Goal: Information Seeking & Learning: Learn about a topic

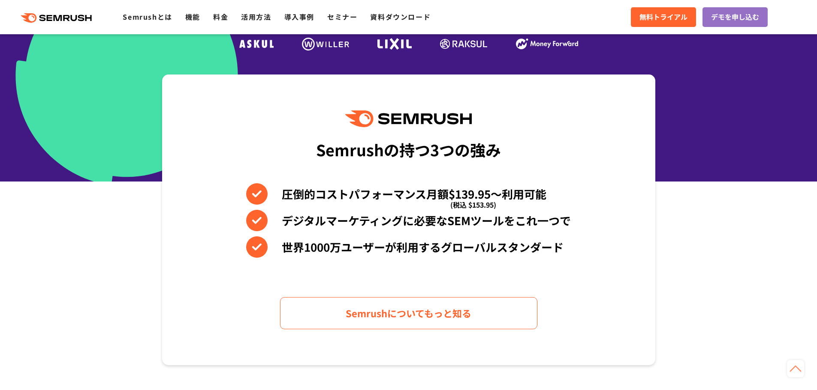
scroll to position [300, 0]
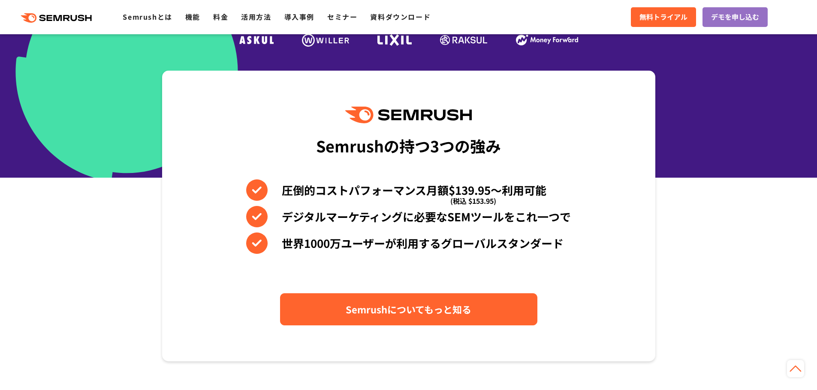
click at [407, 308] on span "Semrushについてもっと知る" at bounding box center [408, 309] width 126 height 15
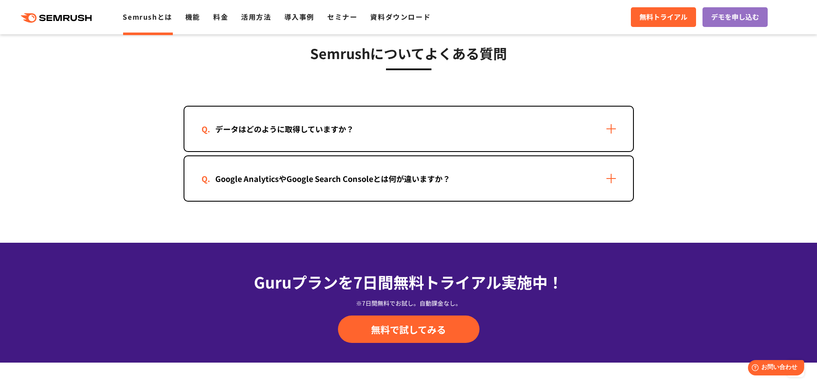
scroll to position [1757, 0]
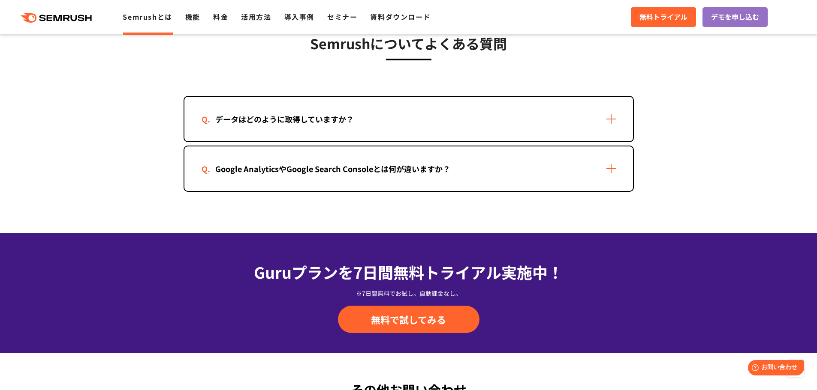
click at [615, 114] on div "データはどのように取得していますか？" at bounding box center [408, 119] width 448 height 45
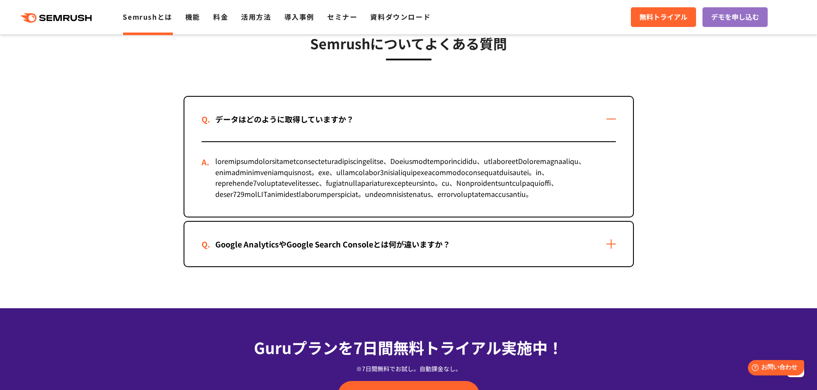
click at [610, 267] on div "Google AnalyticsやGoogle Search Consoleとは何が違いますか？" at bounding box center [408, 244] width 448 height 45
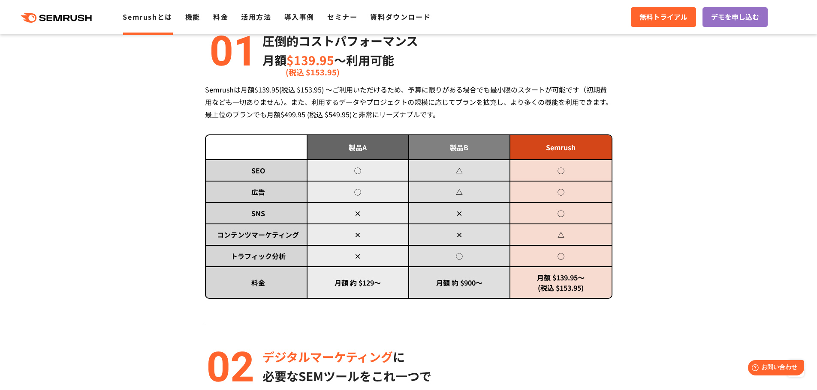
scroll to position [386, 0]
click at [226, 14] on link "料金" at bounding box center [220, 17] width 15 height 10
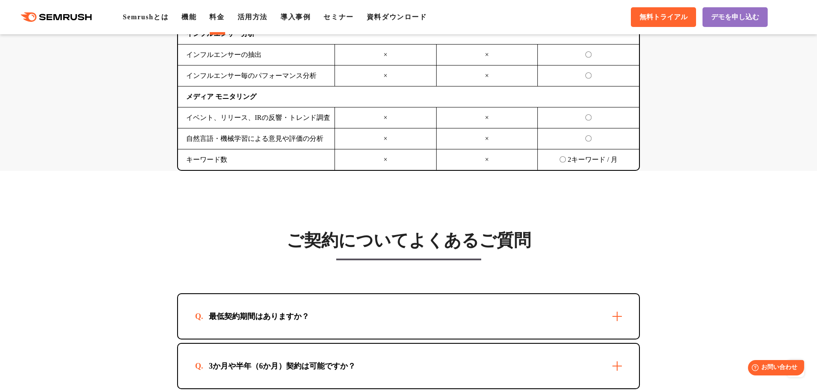
scroll to position [2357, 0]
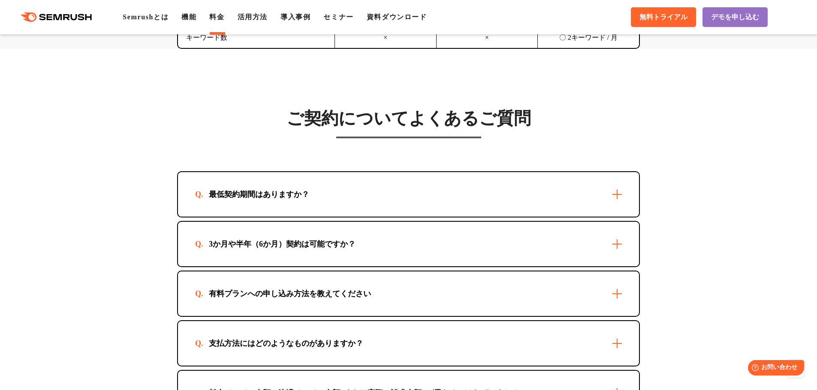
click at [614, 193] on div "最低契約期間はありますか？" at bounding box center [408, 194] width 461 height 45
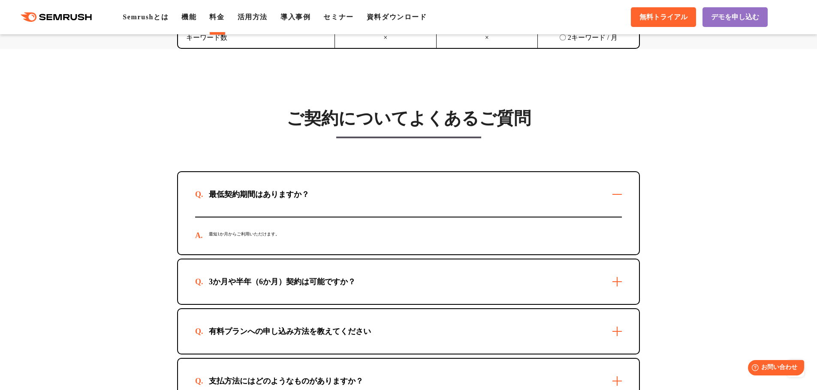
click at [613, 285] on div "3か月や半年（6か月）契約は可能ですか？" at bounding box center [408, 282] width 461 height 45
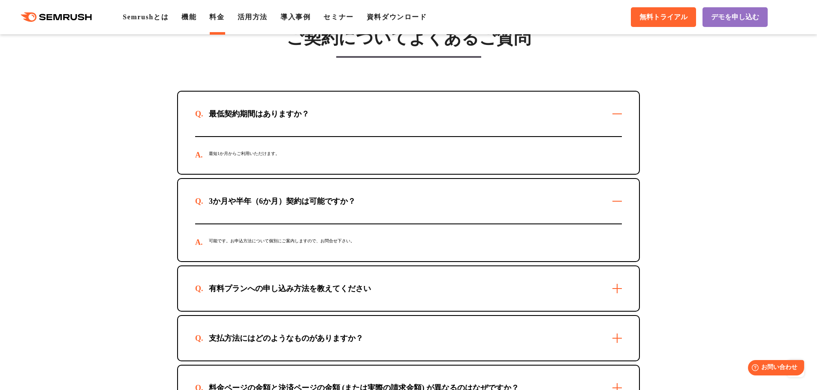
scroll to position [2486, 0]
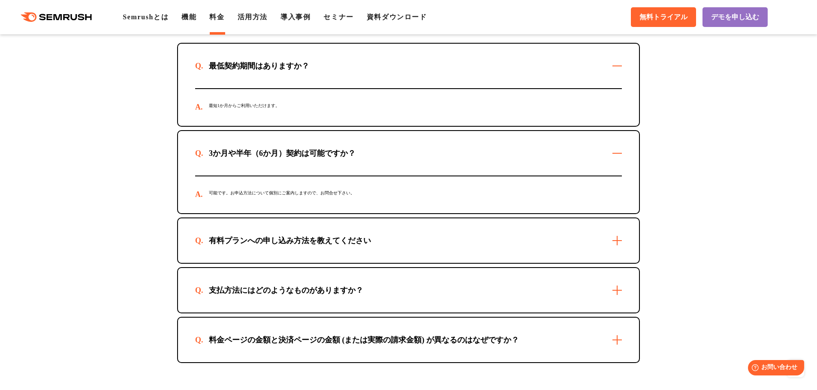
click at [619, 290] on div "支払方法にはどのようなものがありますか？" at bounding box center [408, 290] width 461 height 45
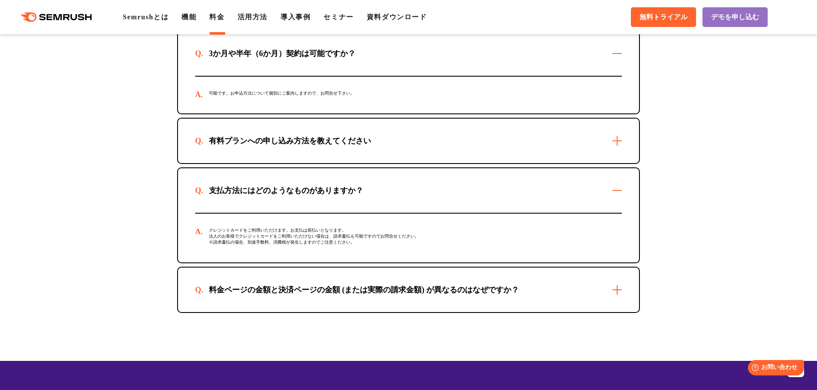
scroll to position [2615, 0]
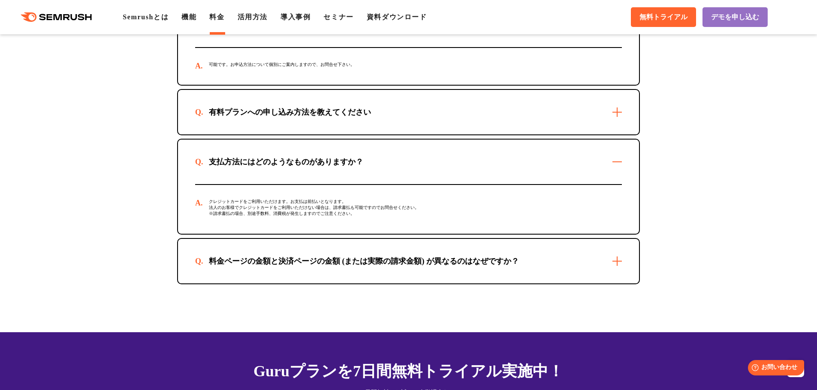
click at [616, 262] on div "料金ページの金額と決済ページの金額 (または実際の請求金額) が異なるのはなぜですか？" at bounding box center [408, 261] width 461 height 45
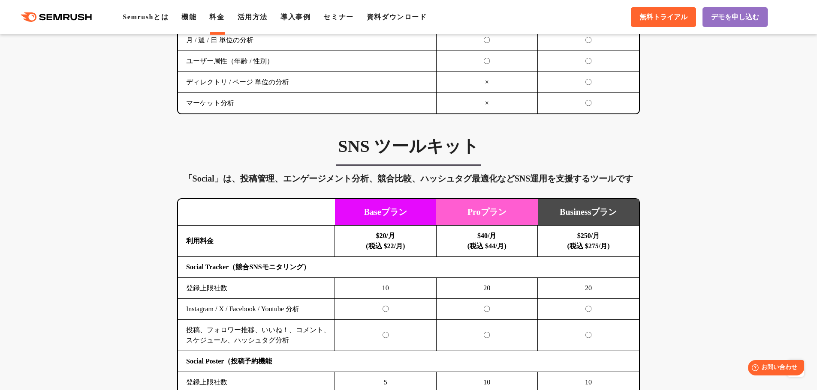
scroll to position [1543, 0]
